Goal: Transaction & Acquisition: Purchase product/service

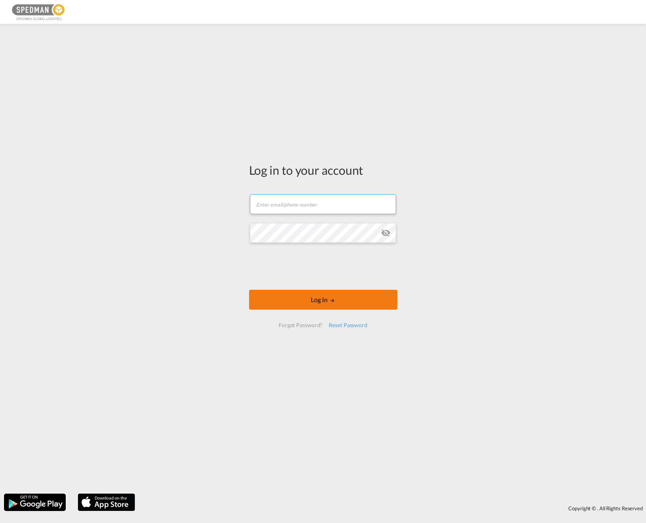
type input "[PERSON_NAME][EMAIL_ADDRESS][PERSON_NAME][DOMAIN_NAME]"
click at [312, 301] on button "Log In" at bounding box center [323, 300] width 148 height 20
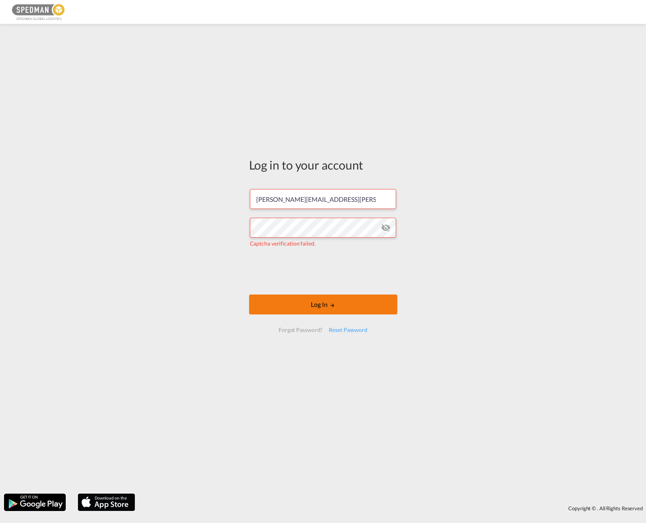
click at [317, 303] on button "Log In" at bounding box center [323, 305] width 148 height 20
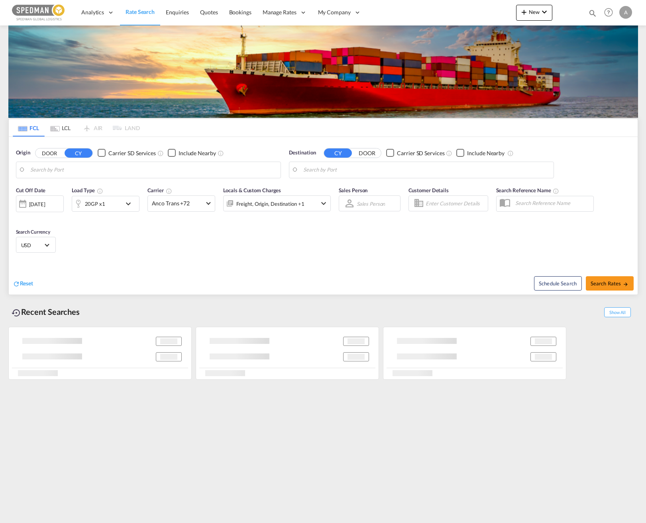
type input "[PERSON_NAME], SEGVX"
type input "[GEOGRAPHIC_DATA], THBKK"
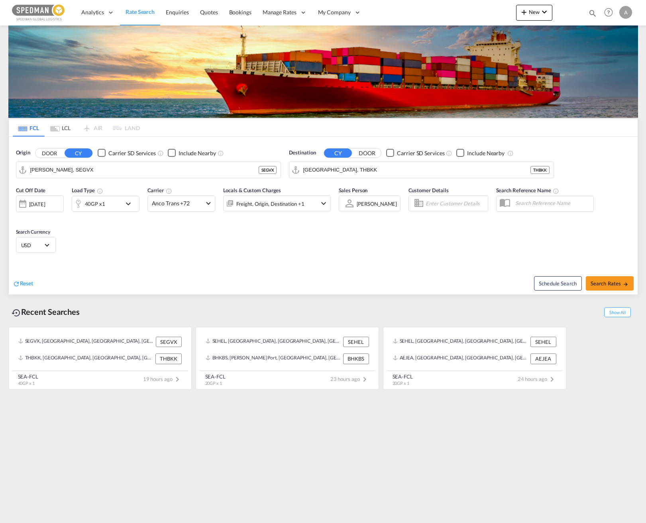
click at [123, 200] on div "40GP x1" at bounding box center [106, 204] width 68 height 16
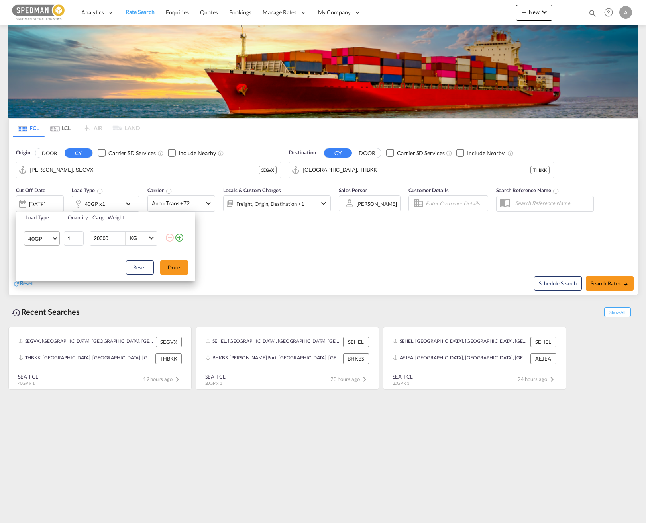
click at [56, 237] on span "Choose: \a40GP" at bounding box center [55, 237] width 4 height 4
click at [43, 222] on md-option "20GP" at bounding box center [49, 219] width 54 height 19
click at [172, 268] on button "Done" at bounding box center [174, 267] width 28 height 14
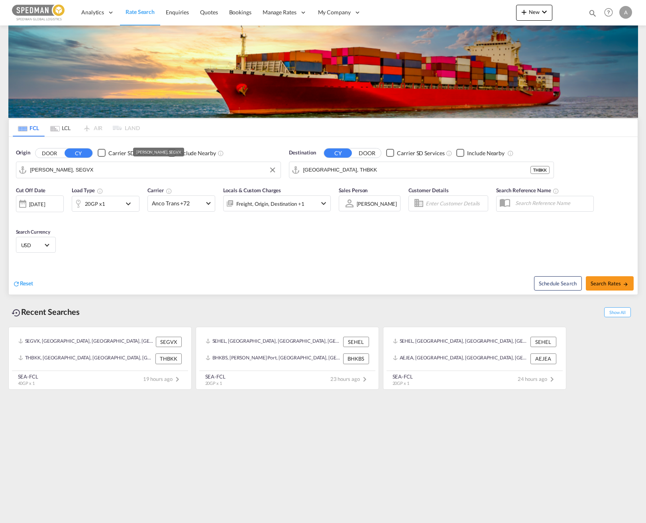
click at [70, 168] on input "[PERSON_NAME], SEGVX" at bounding box center [153, 170] width 246 height 12
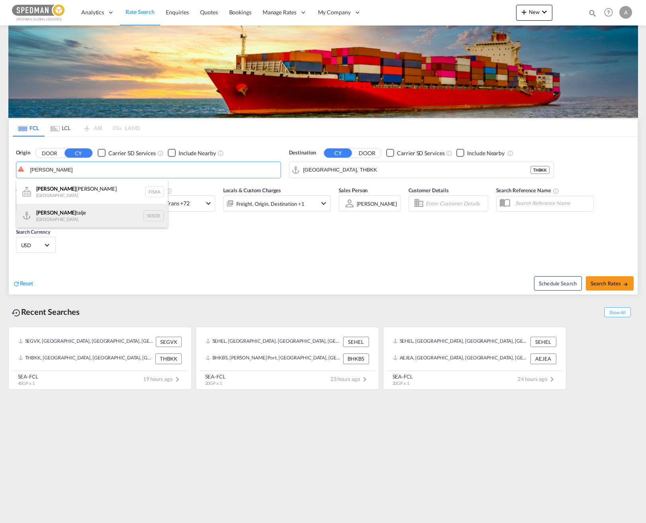
click at [86, 213] on div "[PERSON_NAME] Sweden SESOE" at bounding box center [91, 216] width 151 height 24
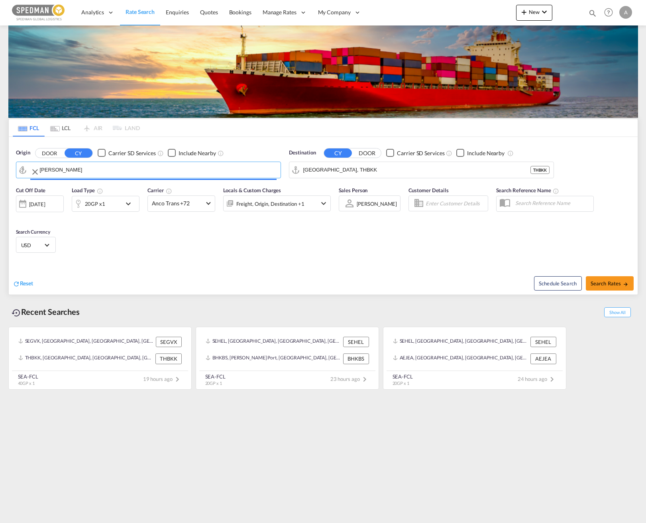
type input "Sodertalje, SESOE"
click at [380, 170] on input "[GEOGRAPHIC_DATA], THBKK" at bounding box center [426, 170] width 246 height 12
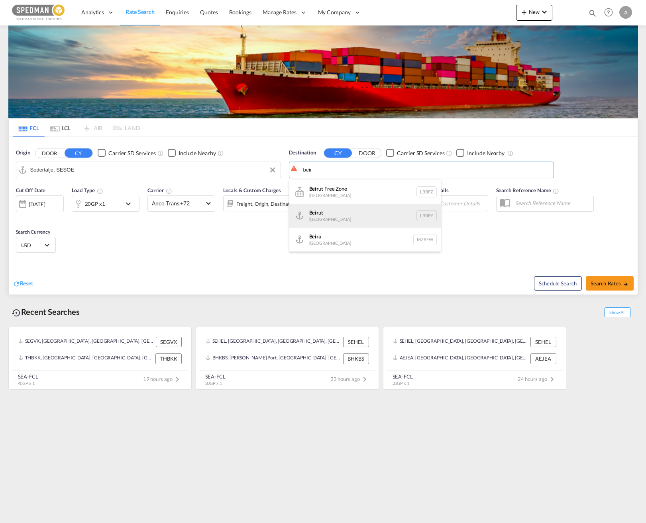
click at [359, 210] on div "Beir ut [GEOGRAPHIC_DATA] LBBEY" at bounding box center [364, 216] width 151 height 24
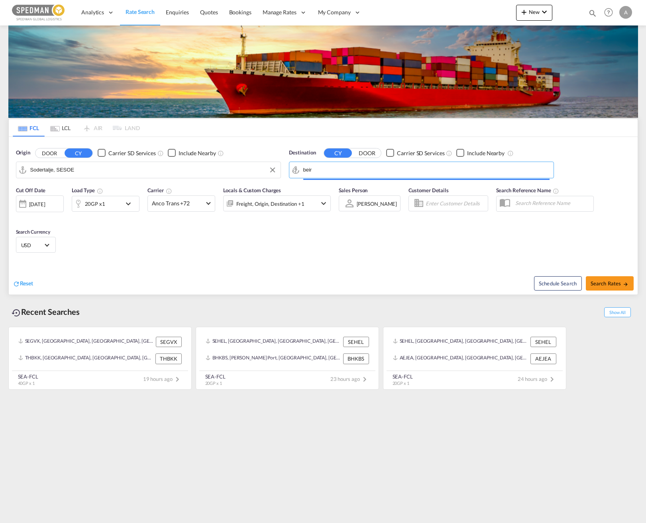
type input "[GEOGRAPHIC_DATA], LBBEY"
click at [599, 284] on span "Search Rates" at bounding box center [609, 283] width 38 height 6
type input "SESOE to LBBEY / [DATE]"
